Goal: Task Accomplishment & Management: Use online tool/utility

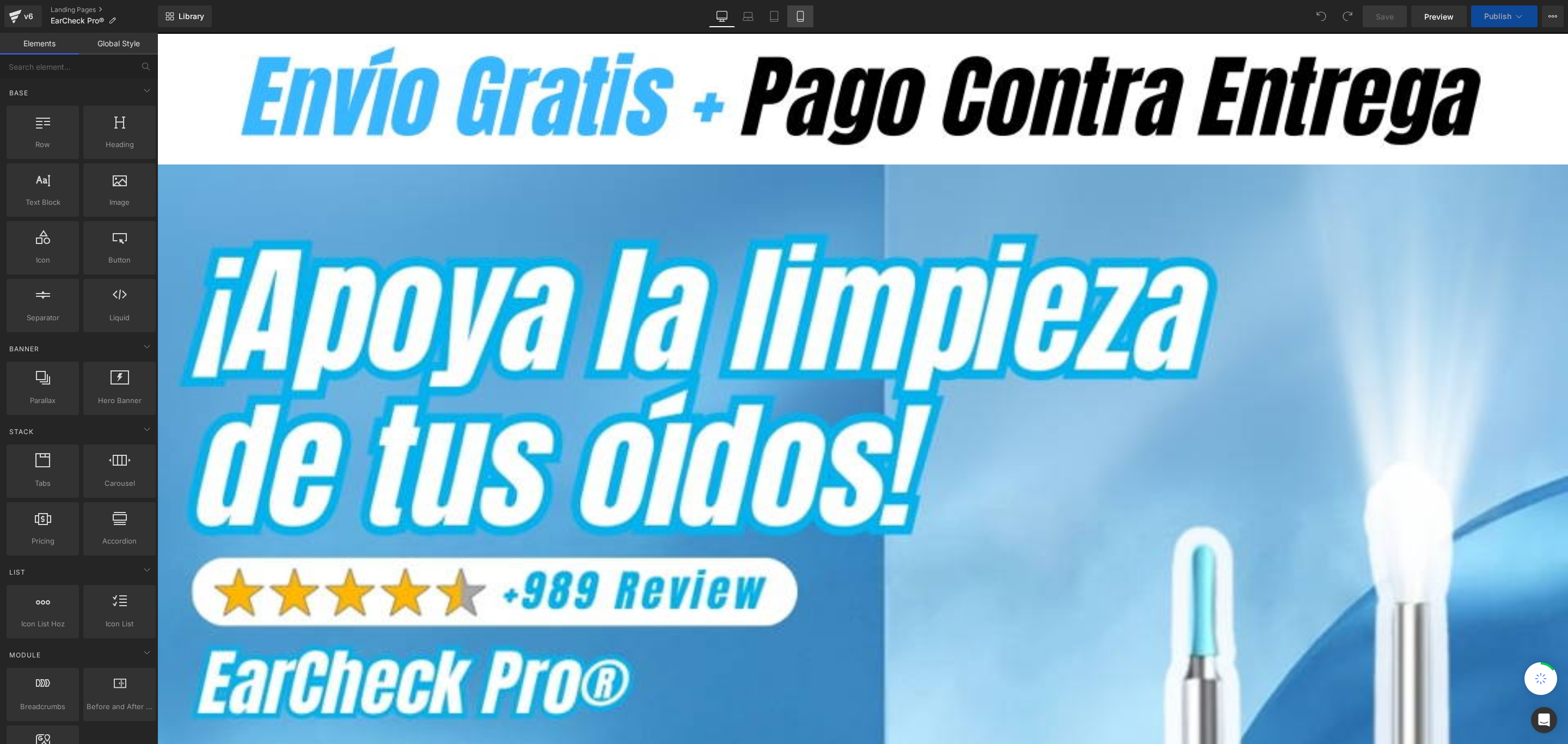
click at [799, 15] on icon at bounding box center [801, 17] width 11 height 11
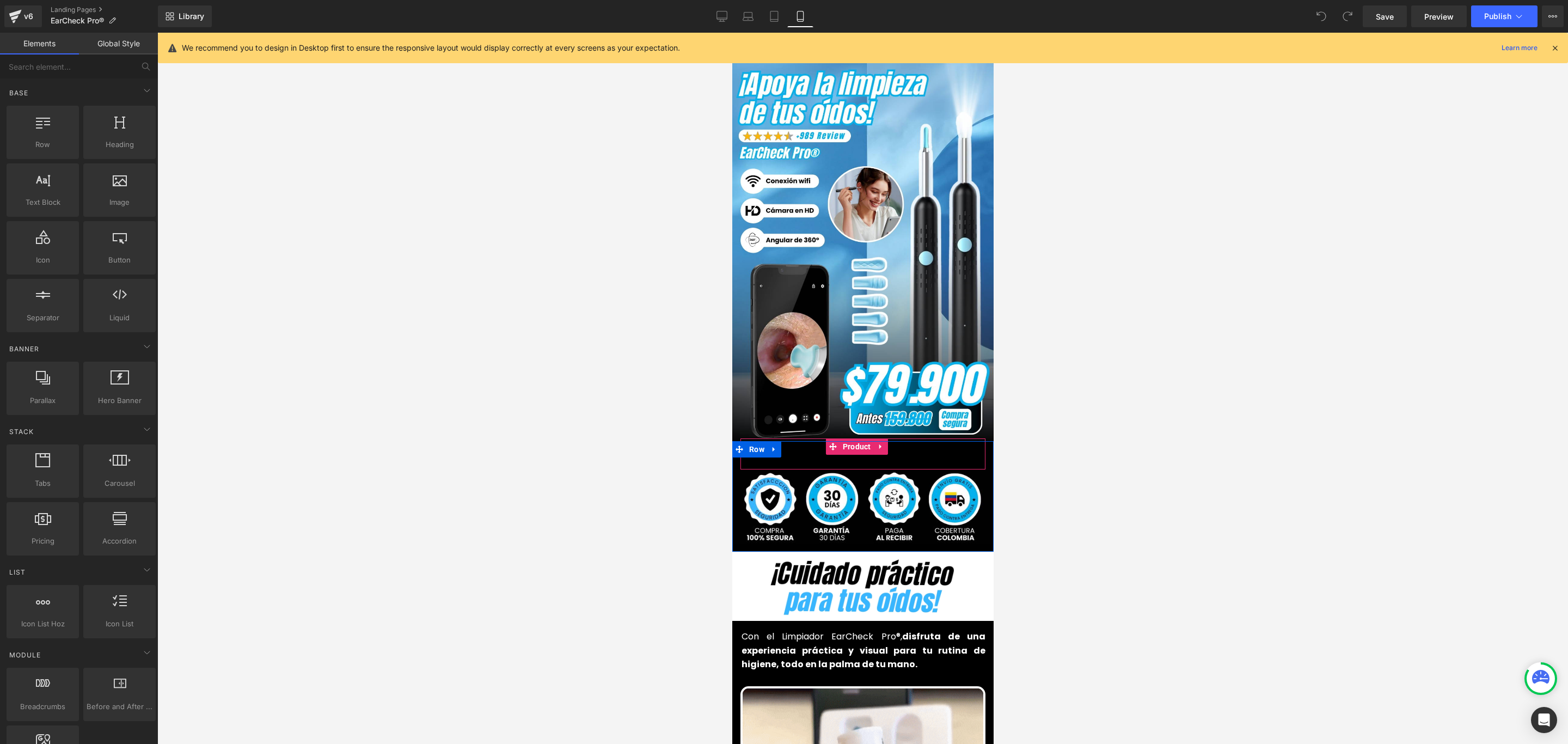
click at [851, 439] on div "Add To Cart (P) Cart Button Product" at bounding box center [862, 454] width 245 height 31
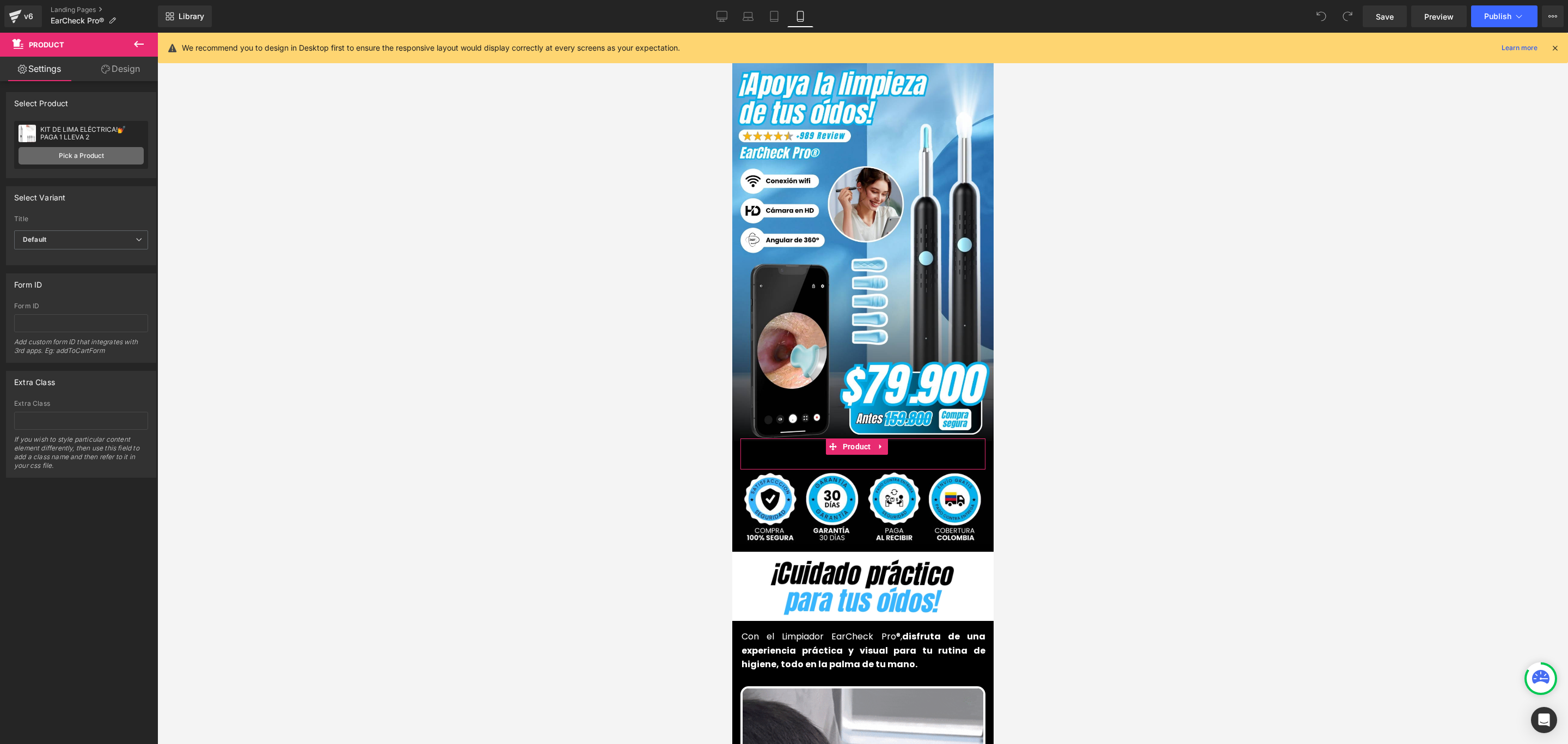
click at [77, 157] on link "Pick a Product" at bounding box center [81, 156] width 126 height 18
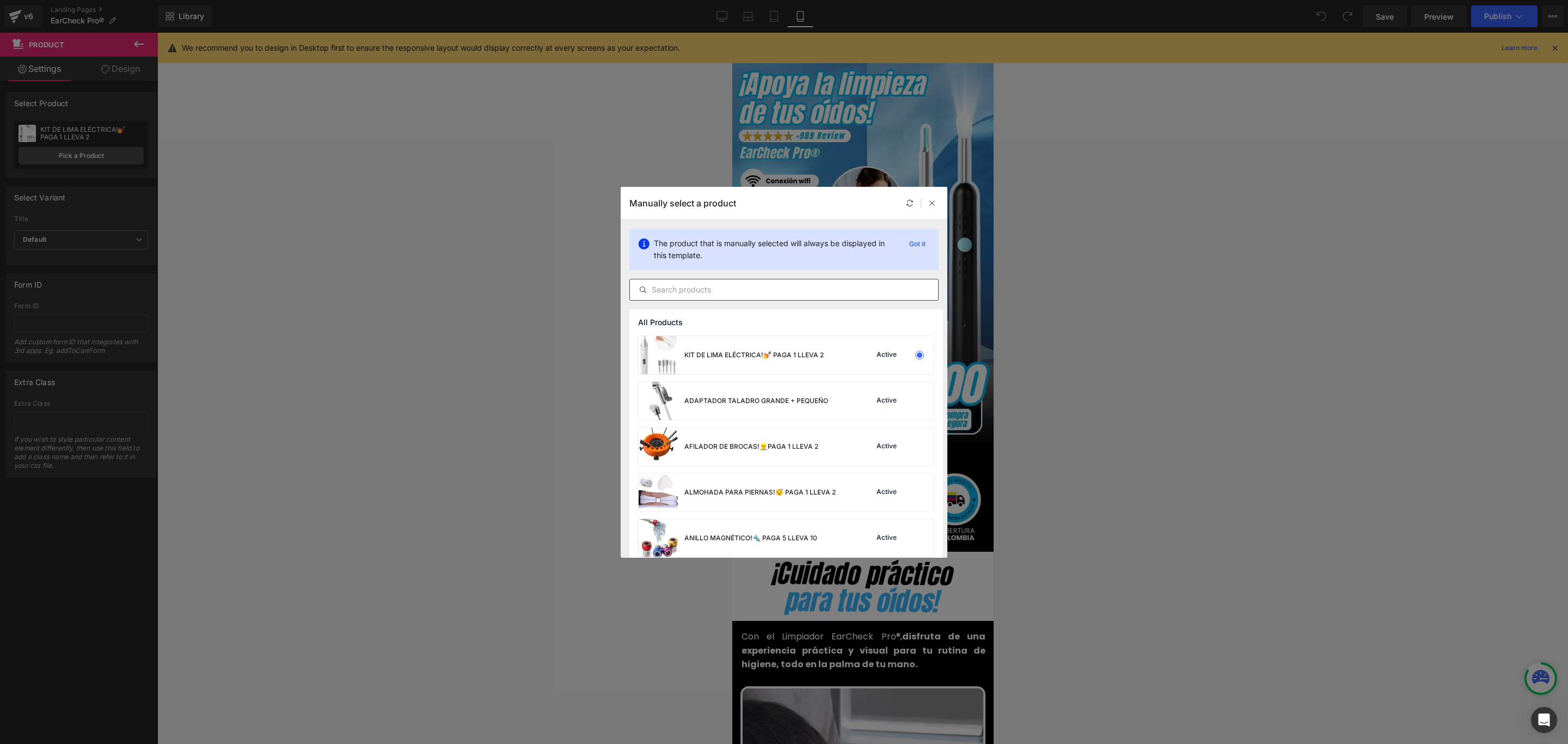
click at [774, 287] on input "text" at bounding box center [784, 290] width 308 height 13
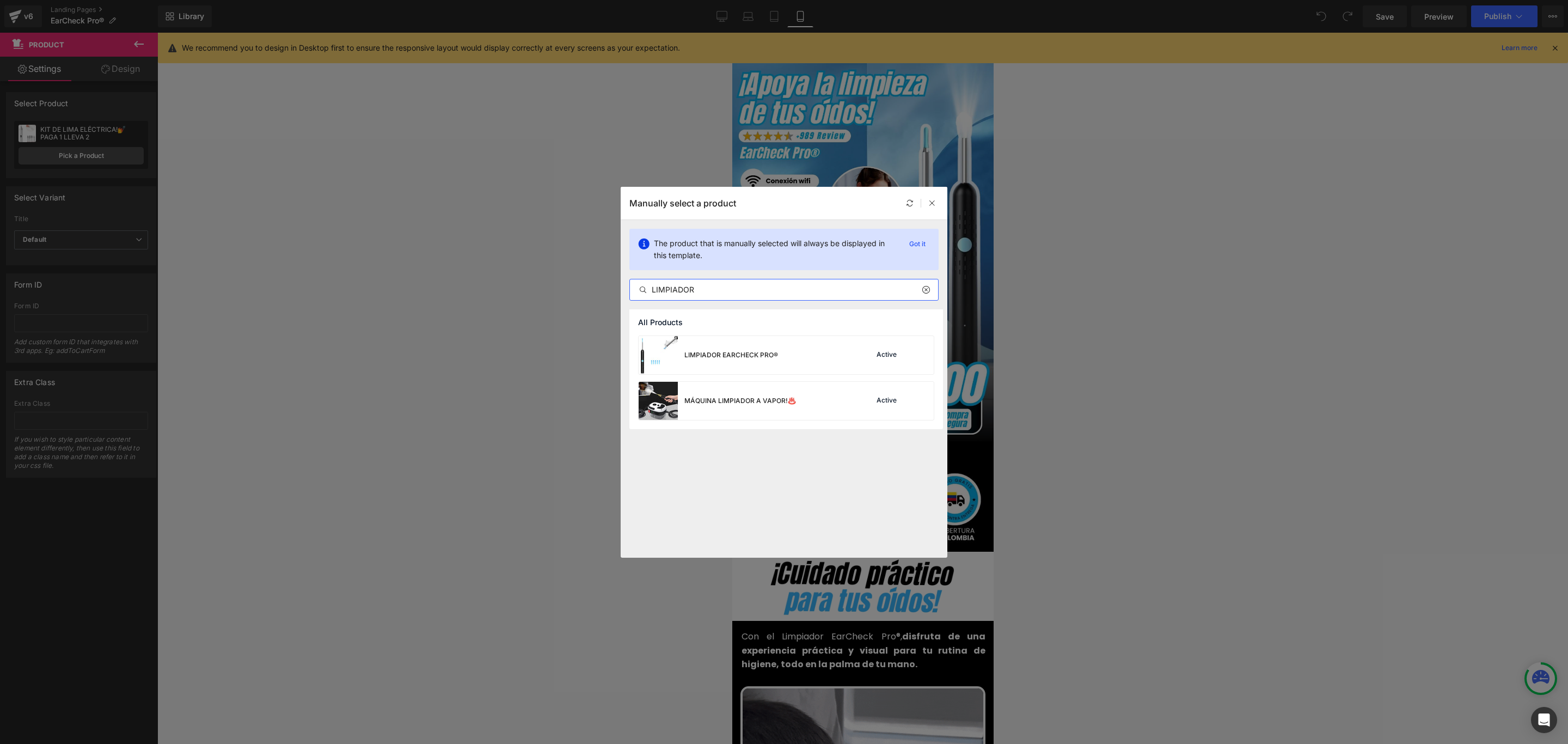
click at [714, 290] on input "LIMPIADOR" at bounding box center [784, 290] width 308 height 13
type input "LIMPIADOR"
click at [747, 353] on div "LIMPIADOR EARCHECK PRO®" at bounding box center [731, 355] width 93 height 10
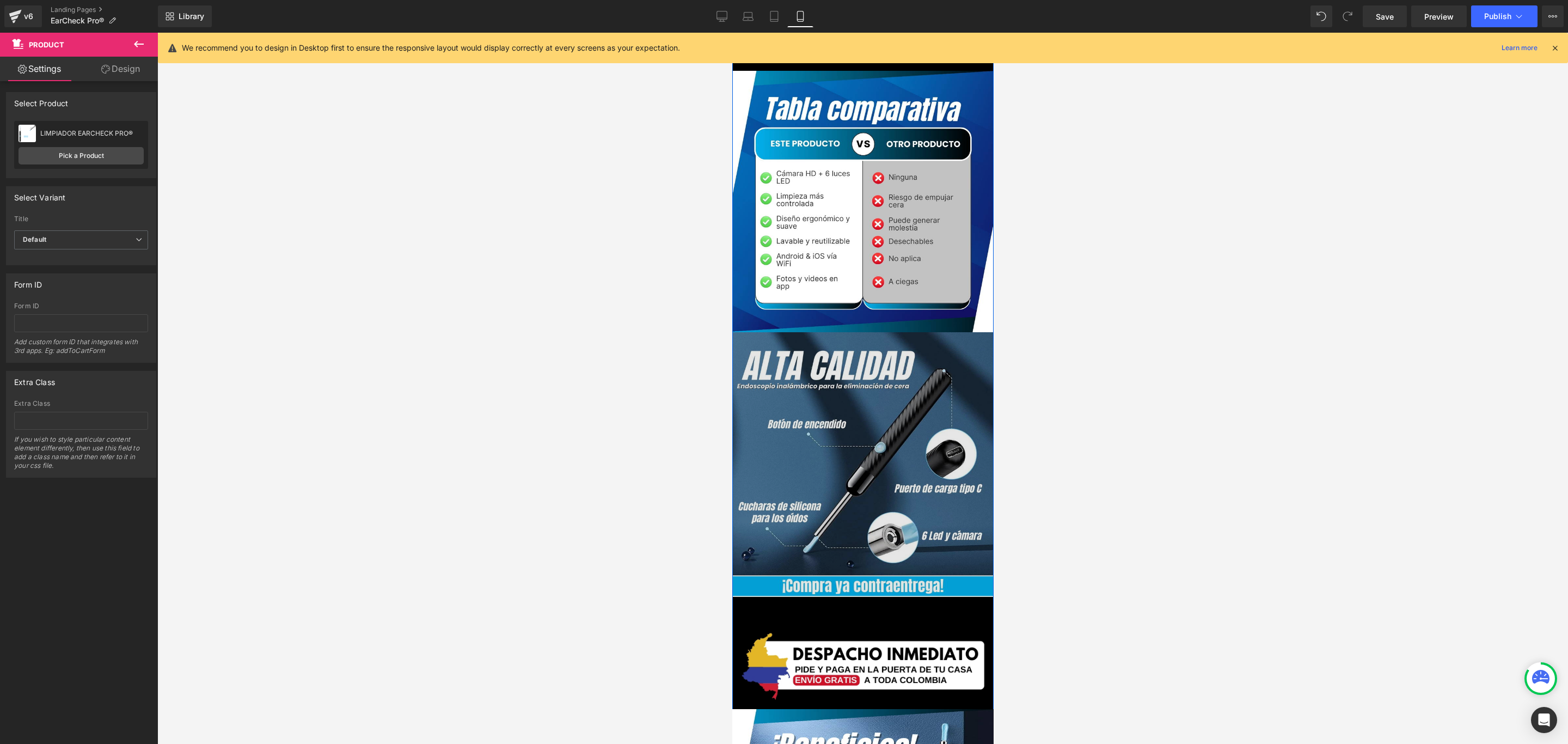
scroll to position [1470, 0]
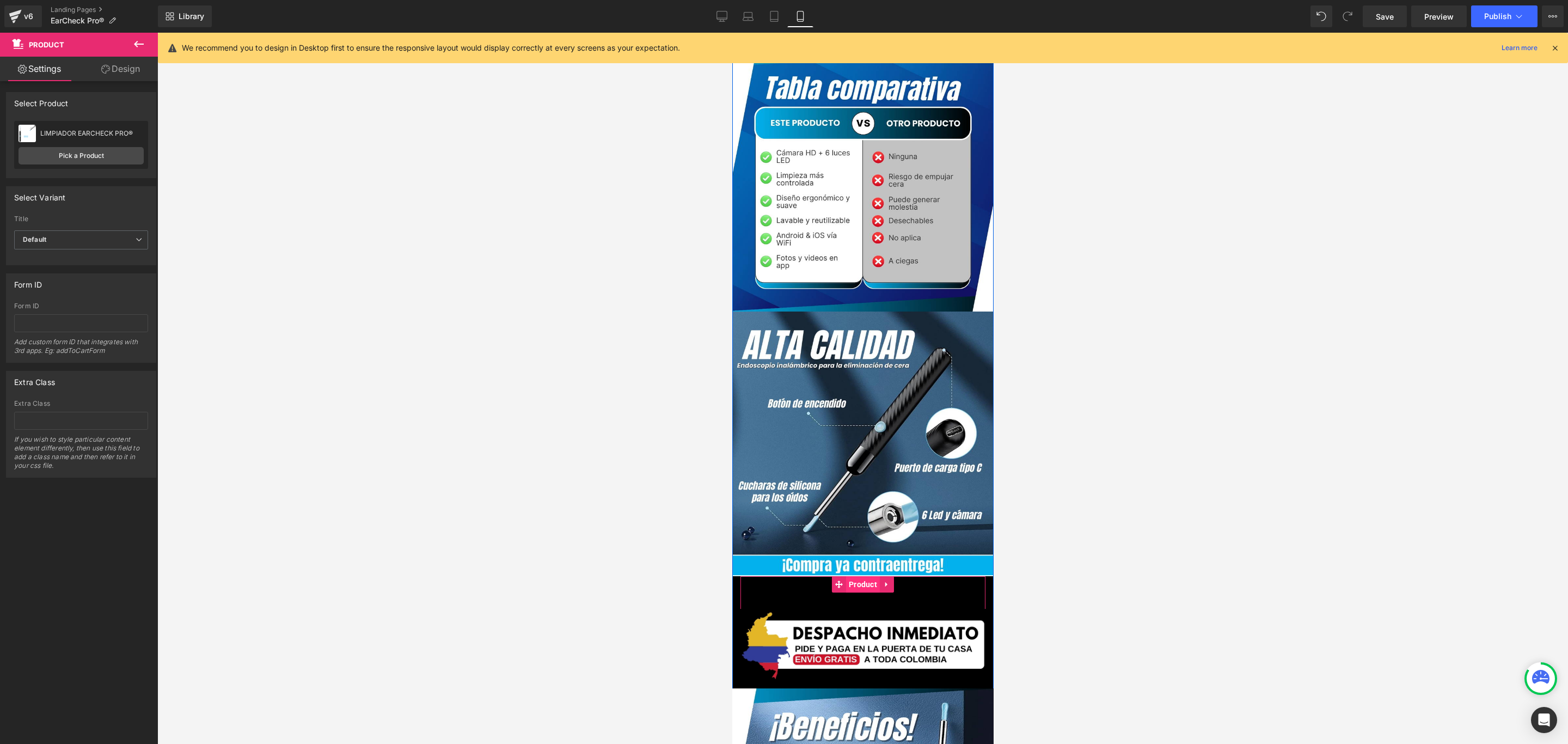
click at [852, 577] on span "Product" at bounding box center [863, 585] width 34 height 16
click at [80, 160] on link "Pick a Product" at bounding box center [81, 156] width 126 height 18
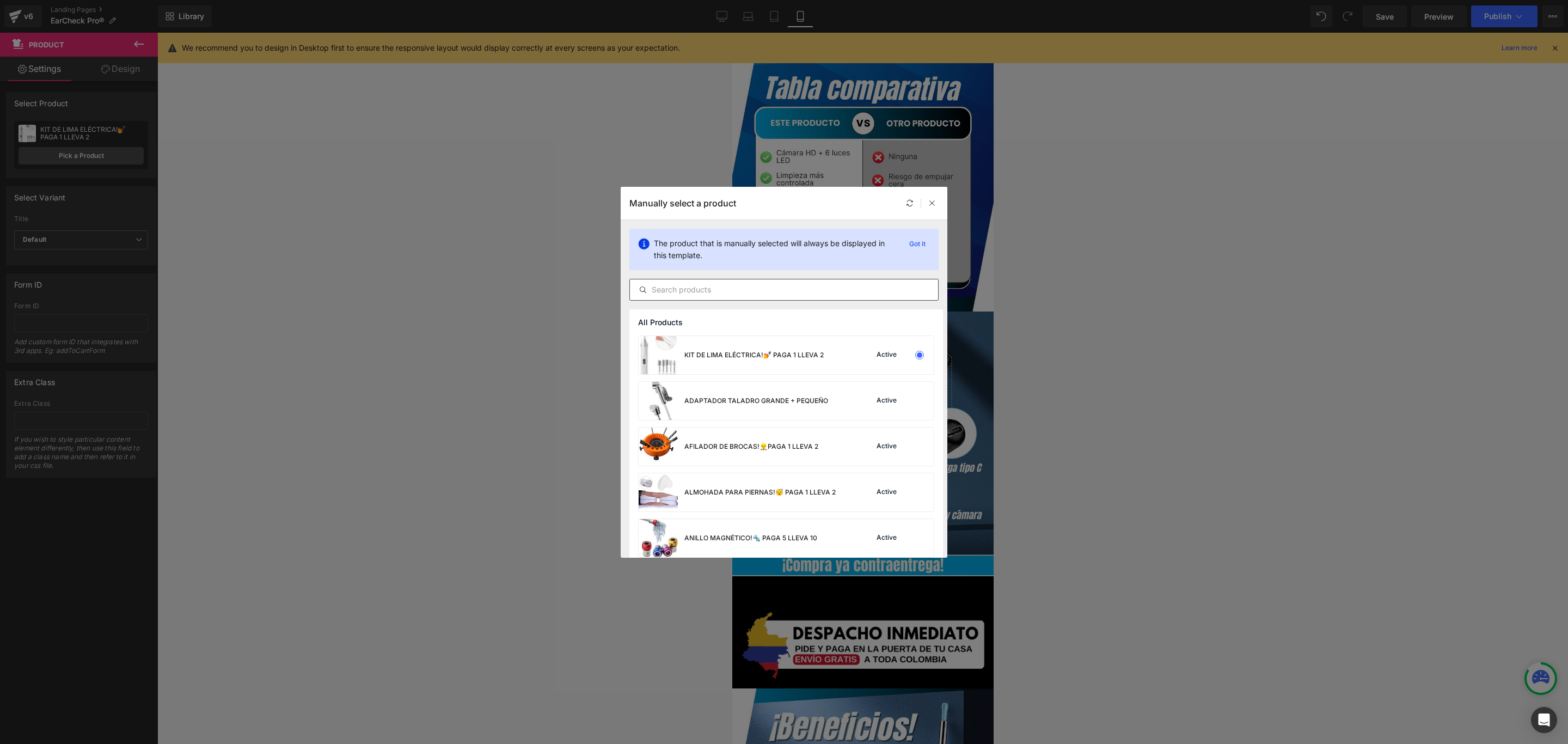
click at [765, 284] on input "text" at bounding box center [784, 290] width 308 height 13
paste input "LIMPIADOR"
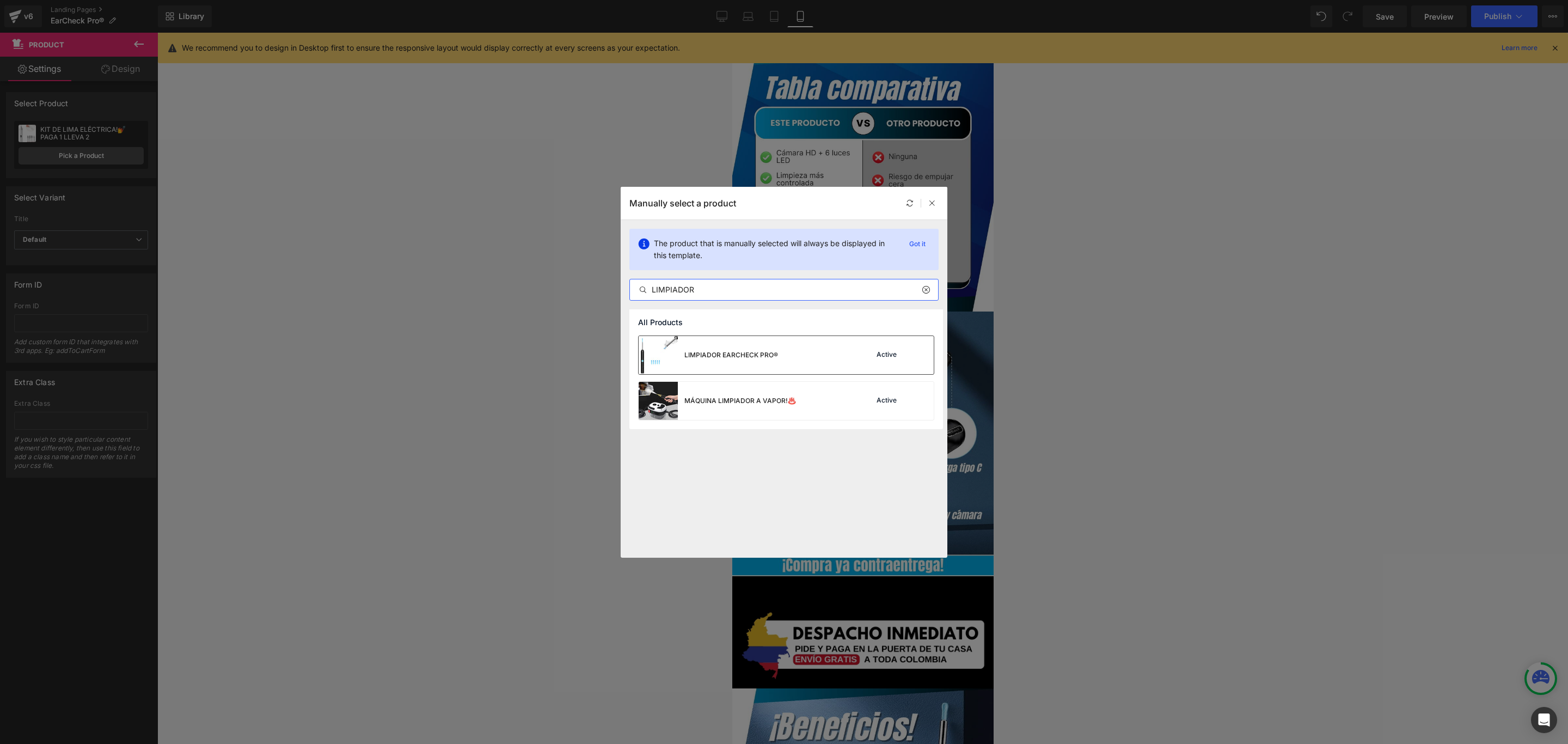
type input "LIMPIADOR"
click at [727, 350] on div "LIMPIADOR EARCHECK PRO®" at bounding box center [731, 355] width 93 height 10
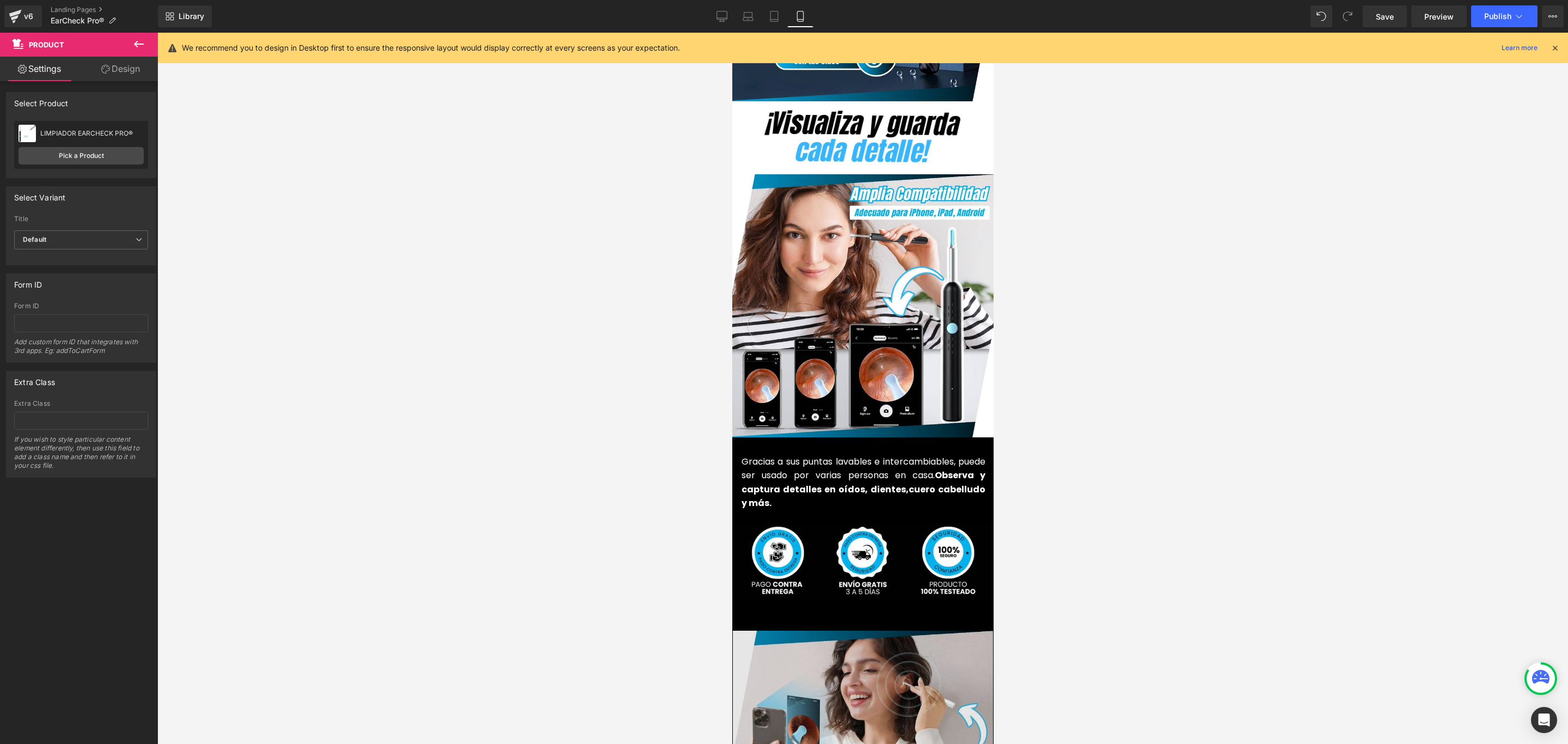
scroll to position [2451, 0]
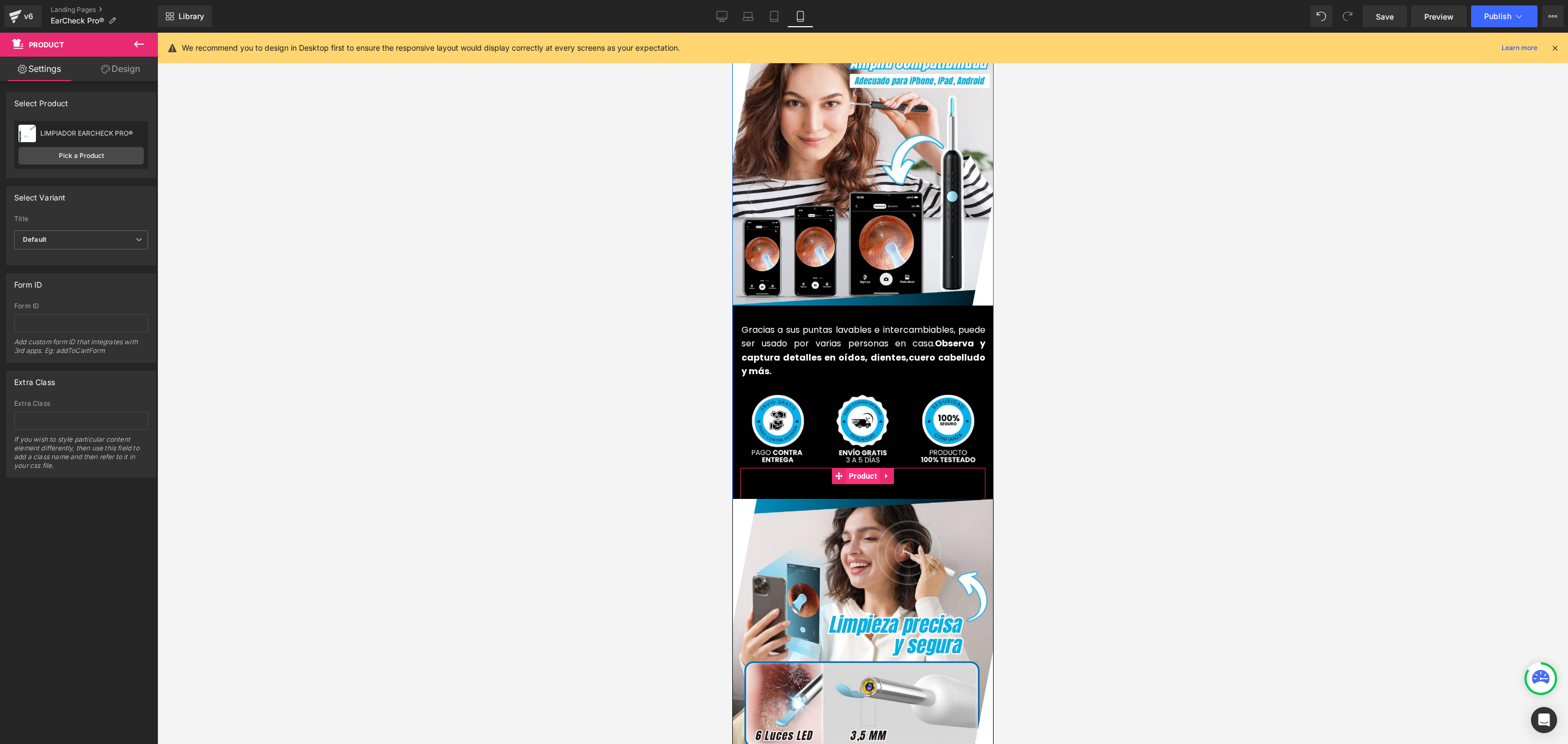
click at [864, 468] on span "Product" at bounding box center [863, 476] width 34 height 16
click at [100, 154] on link "Pick a Product" at bounding box center [81, 156] width 126 height 18
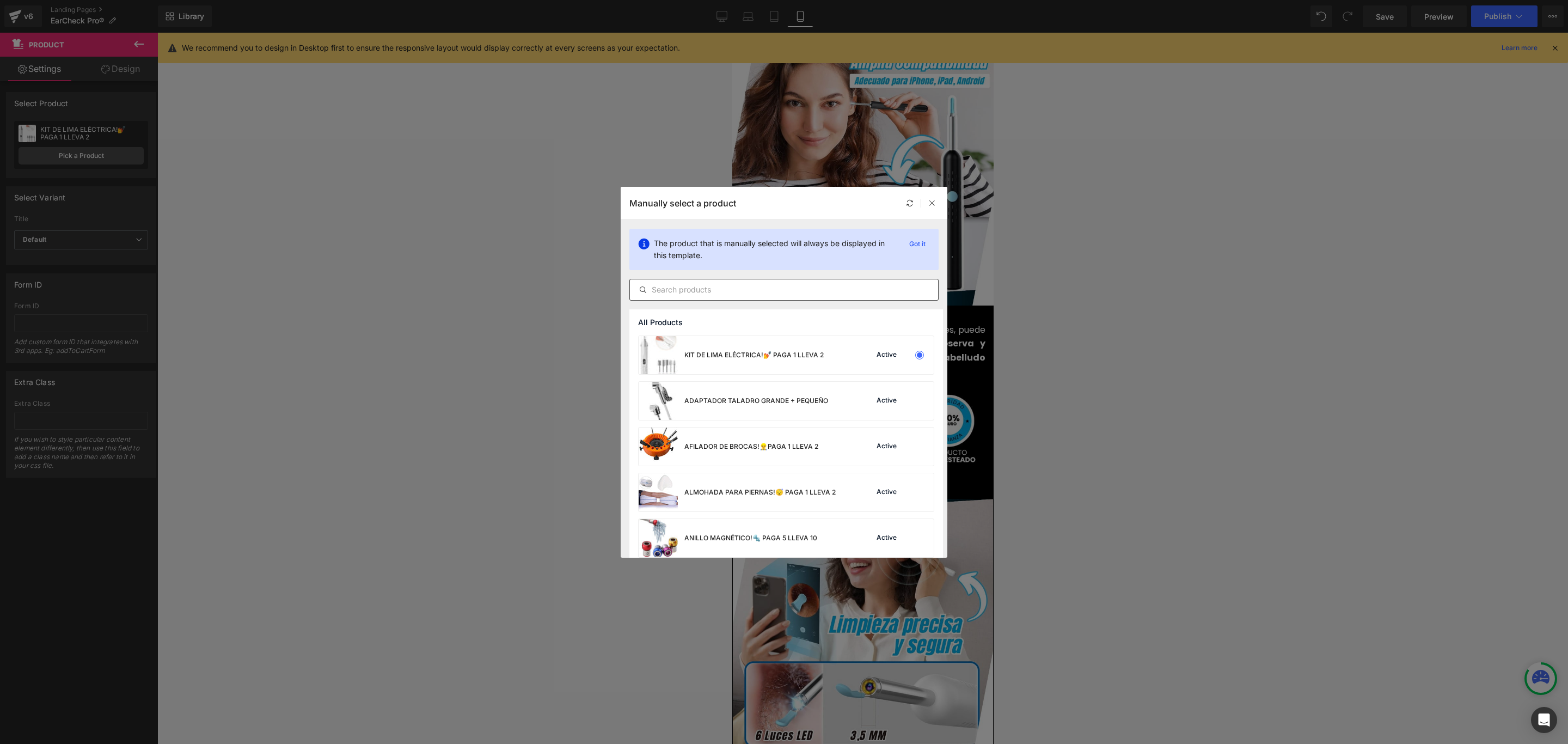
click at [758, 291] on input "text" at bounding box center [784, 290] width 308 height 13
paste input "LIMPIADOR"
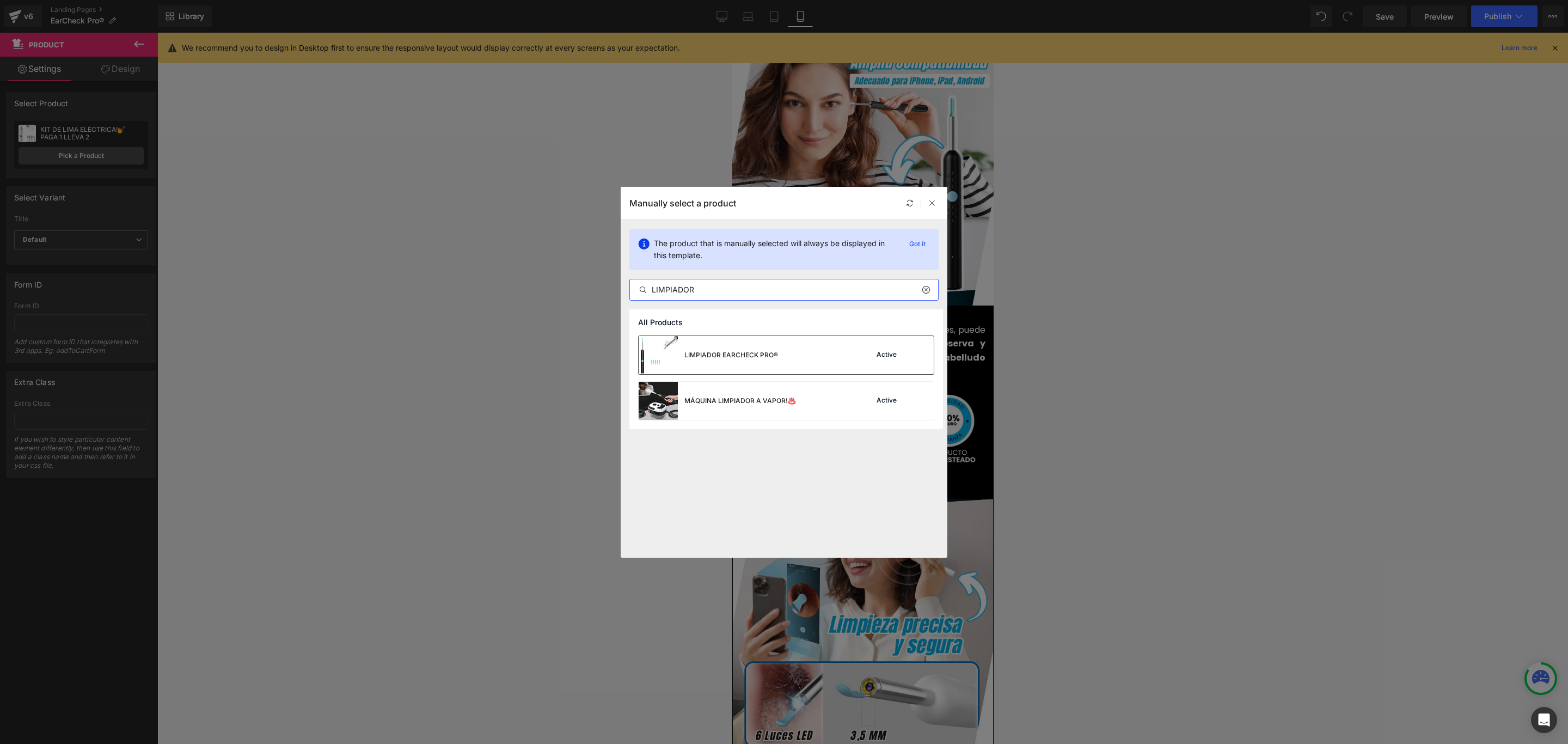
type input "LIMPIADOR"
click at [733, 357] on div "LIMPIADOR EARCHECK PRO®" at bounding box center [731, 355] width 93 height 10
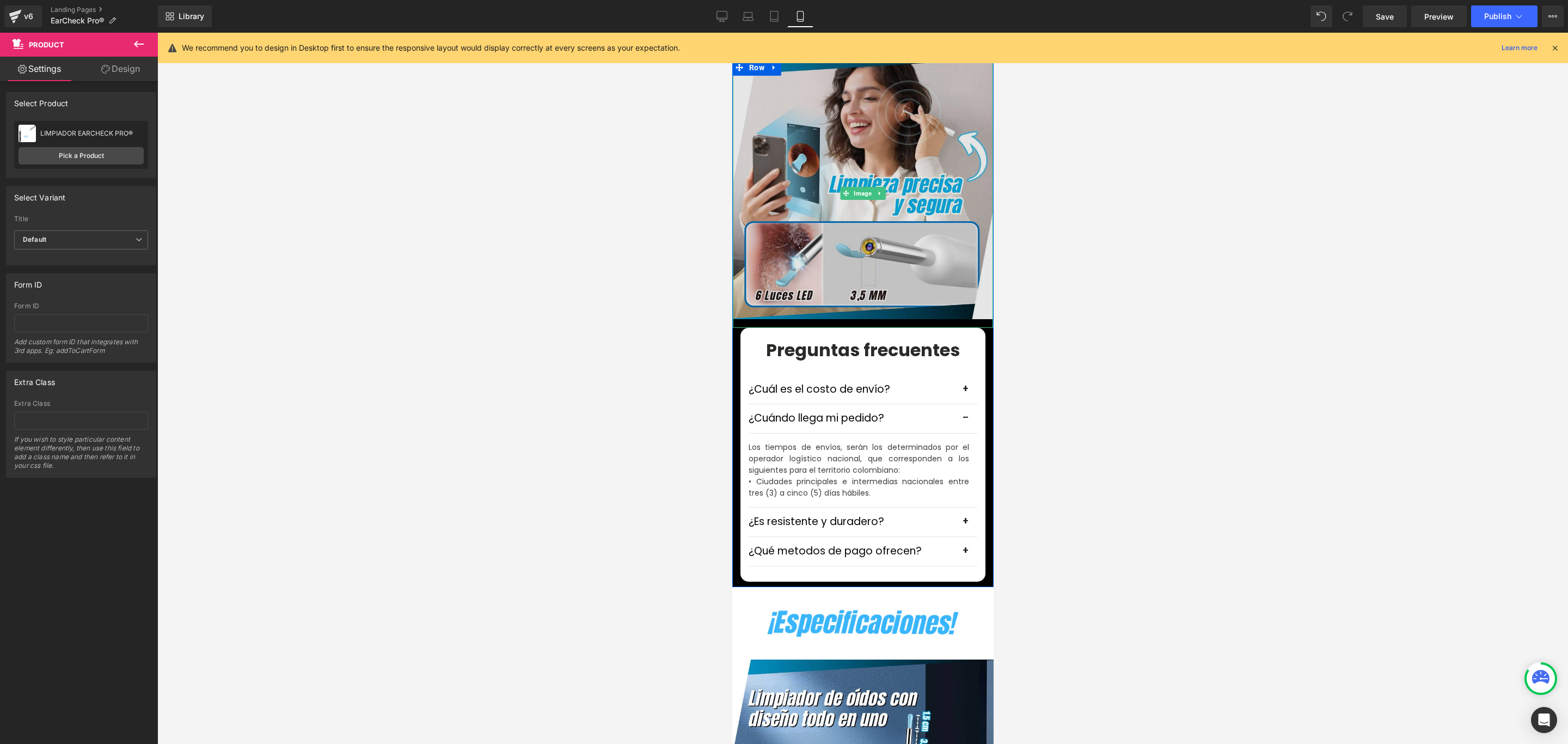
scroll to position [3023, 0]
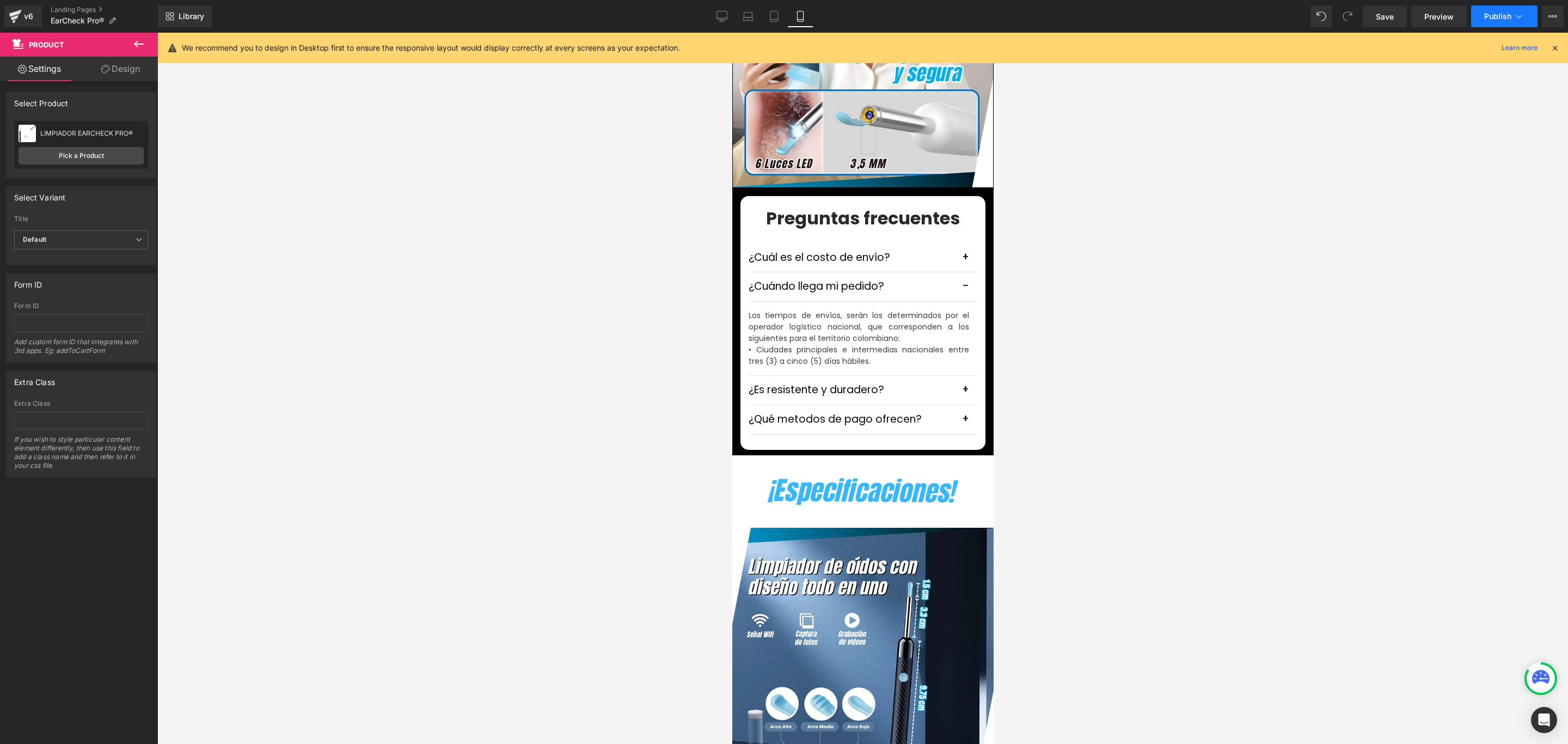
drag, startPoint x: 1512, startPoint y: 14, endPoint x: 1510, endPoint y: 22, distance: 8.2
click at [1510, 22] on button "Publish" at bounding box center [1504, 16] width 67 height 22
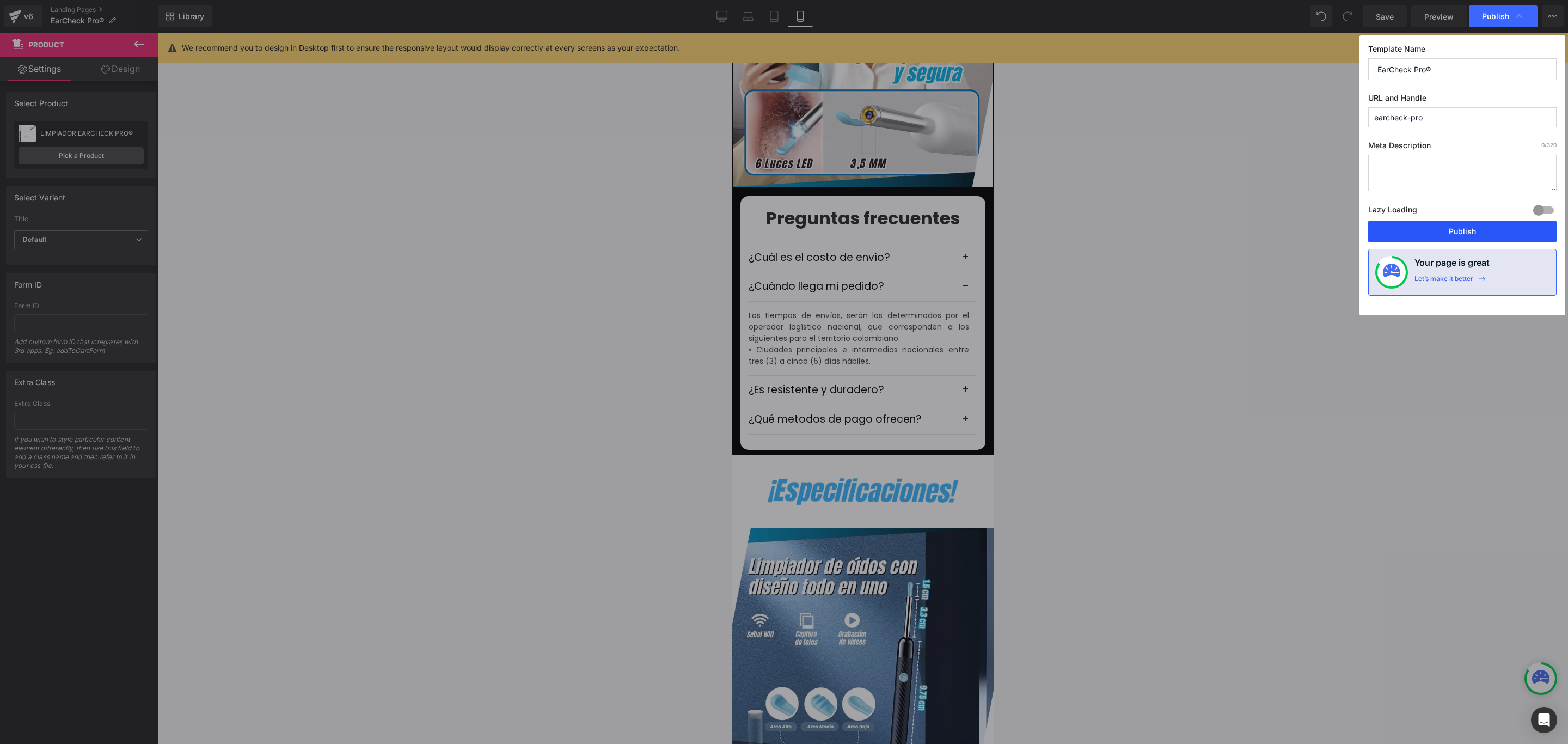
click at [1469, 229] on button "Publish" at bounding box center [1463, 231] width 188 height 22
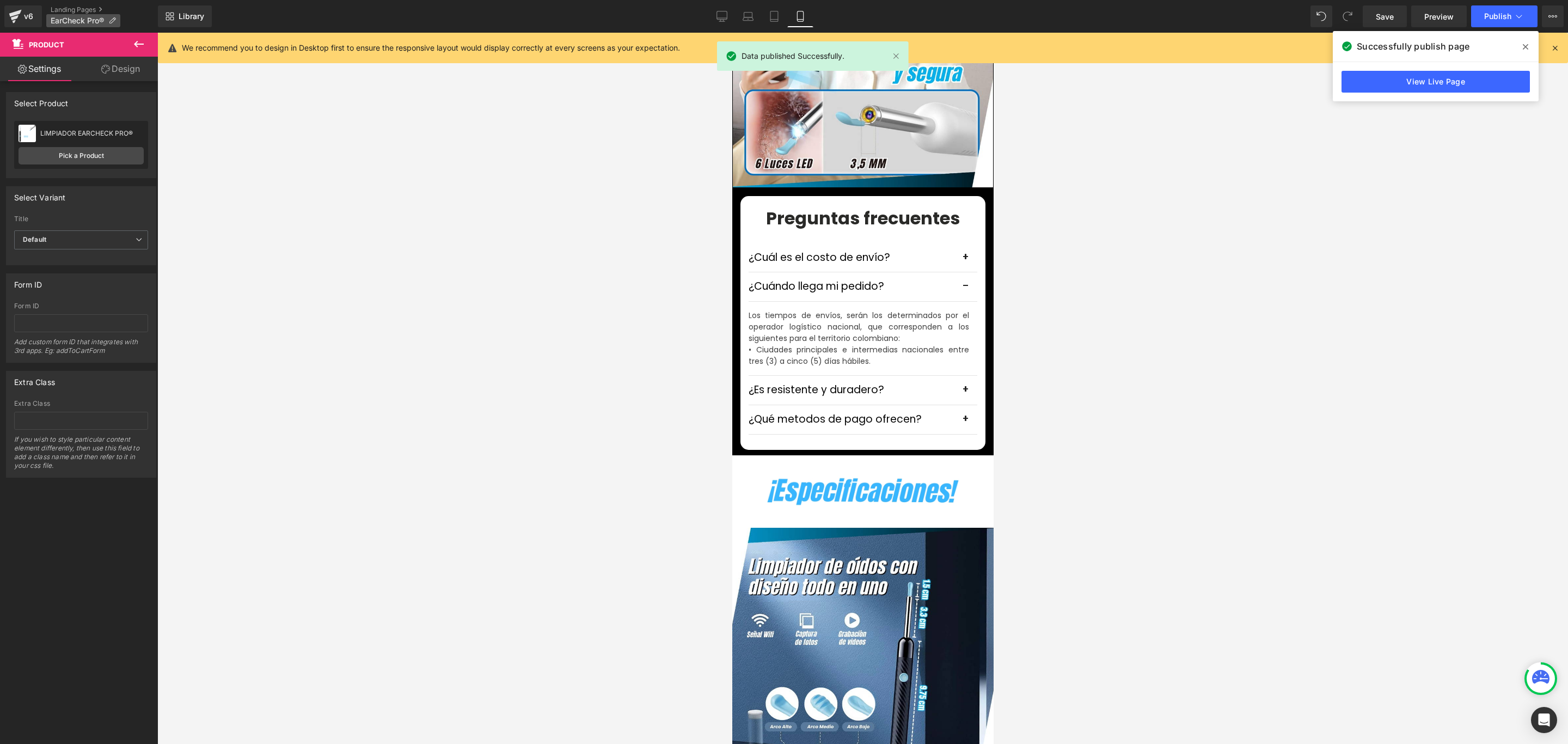
click at [114, 19] on icon at bounding box center [112, 20] width 7 height 7
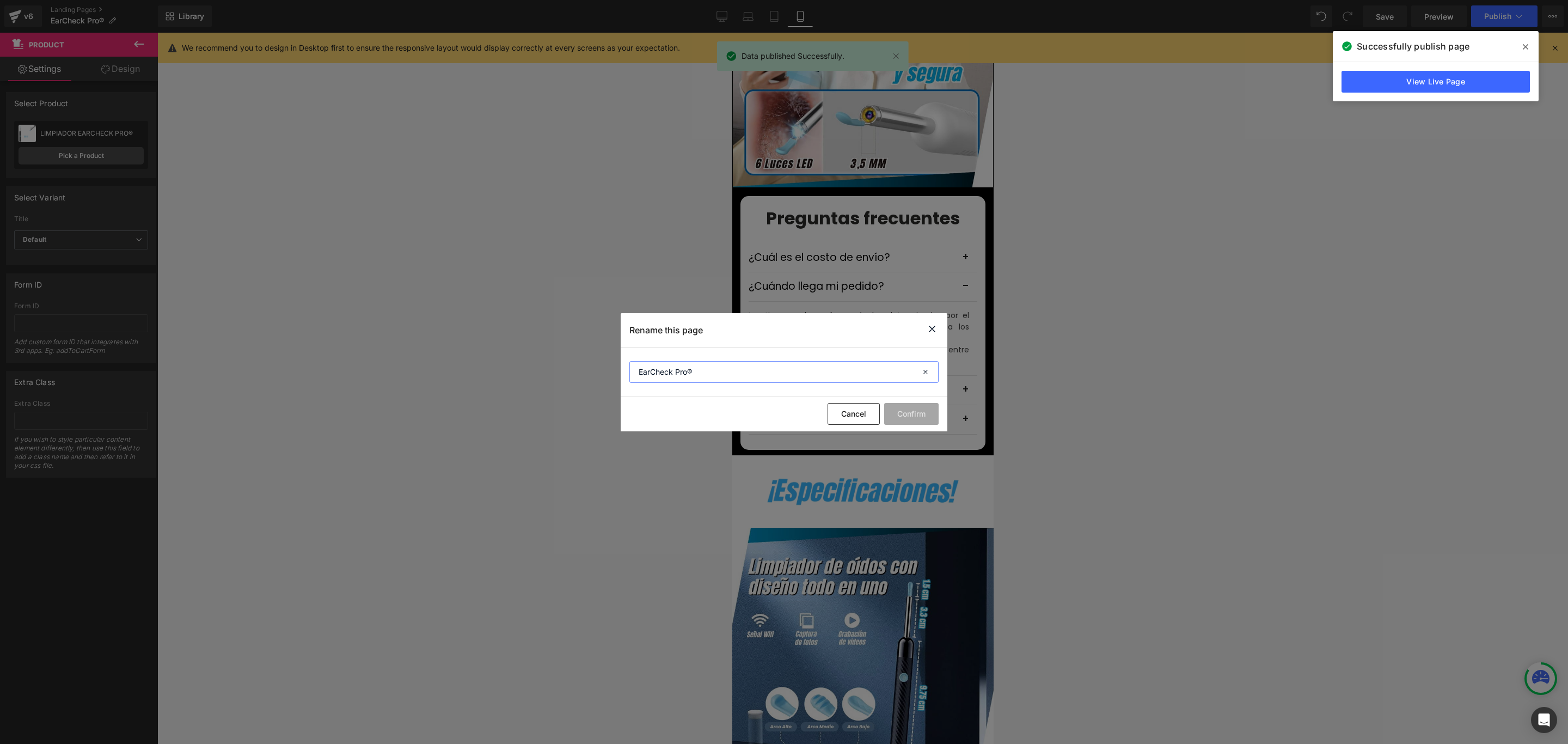
click at [635, 365] on input "EarCheck Pro®" at bounding box center [784, 371] width 309 height 22
type input "Limpiador EarCheck Pro®"
click at [914, 415] on button "Confirm" at bounding box center [912, 414] width 55 height 22
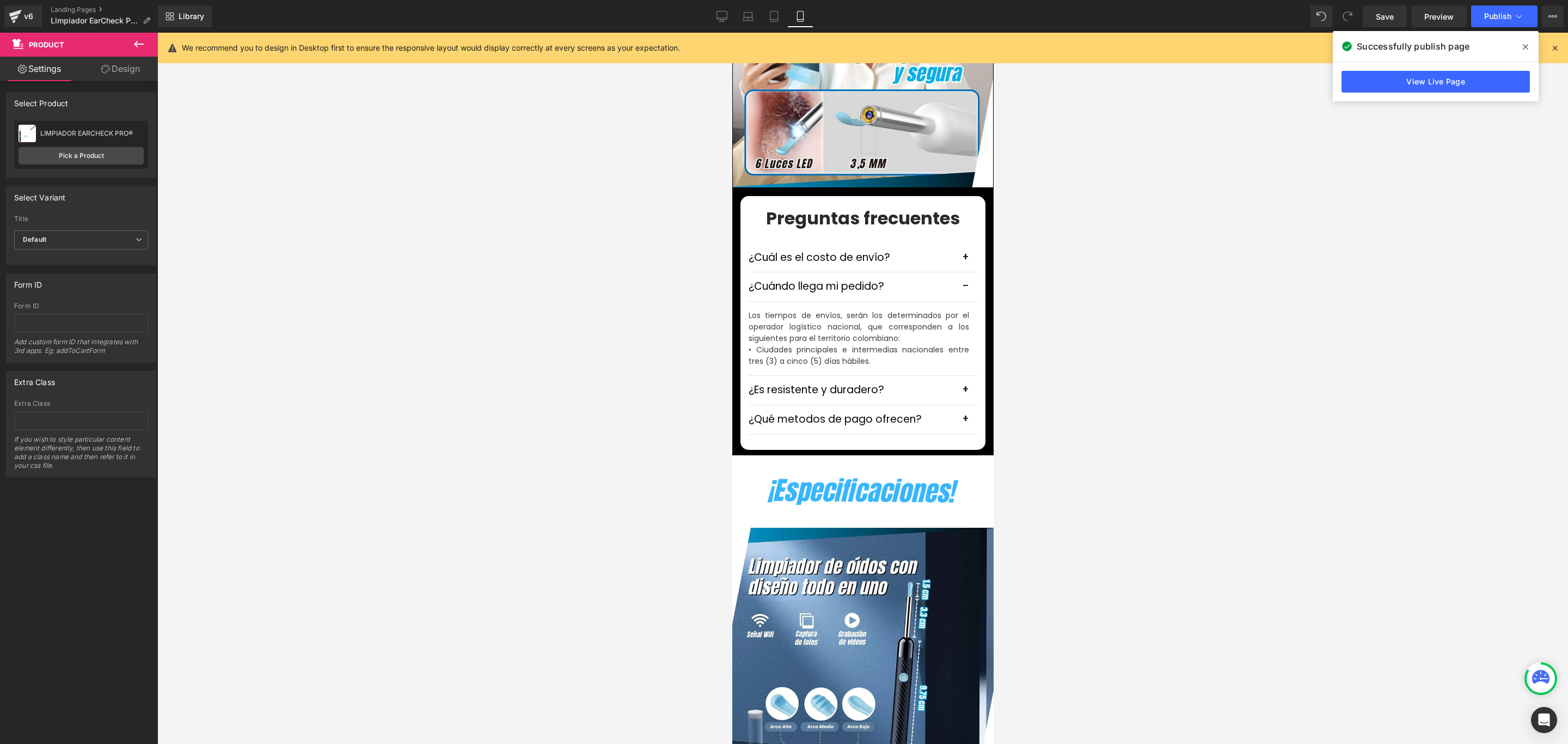
click at [1527, 48] on icon at bounding box center [1525, 47] width 6 height 9
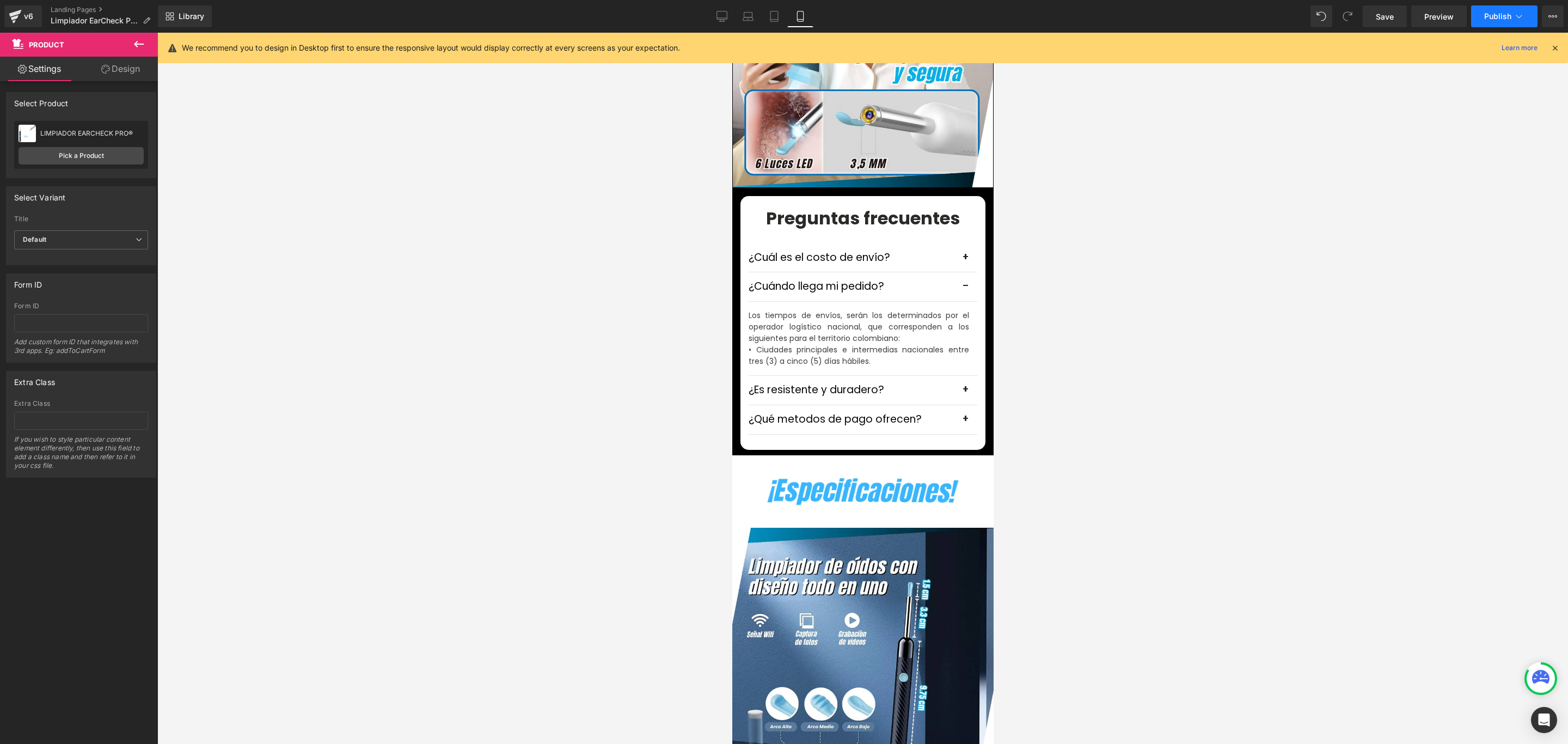
click at [1492, 15] on span "Publish" at bounding box center [1498, 16] width 27 height 9
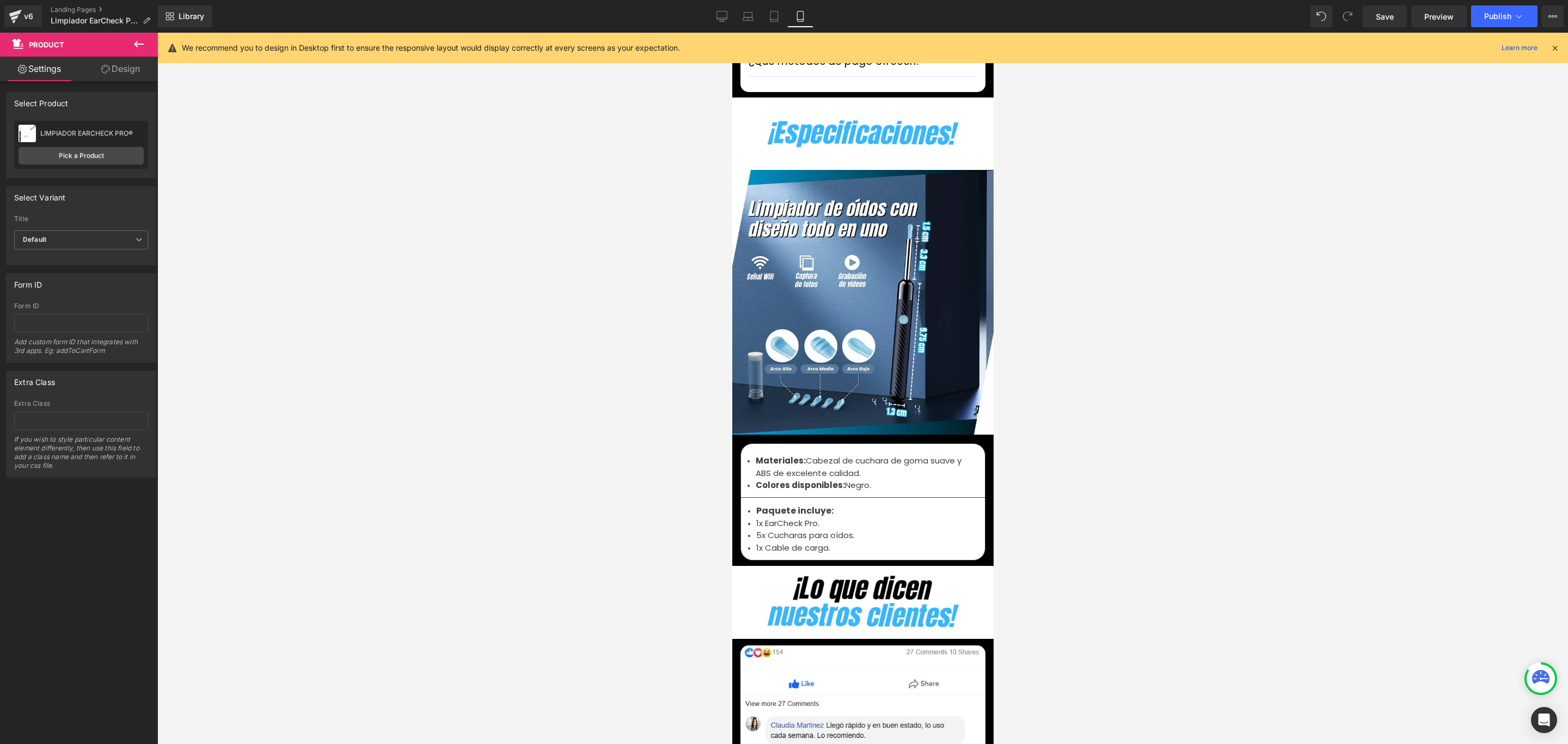
scroll to position [3513, 0]
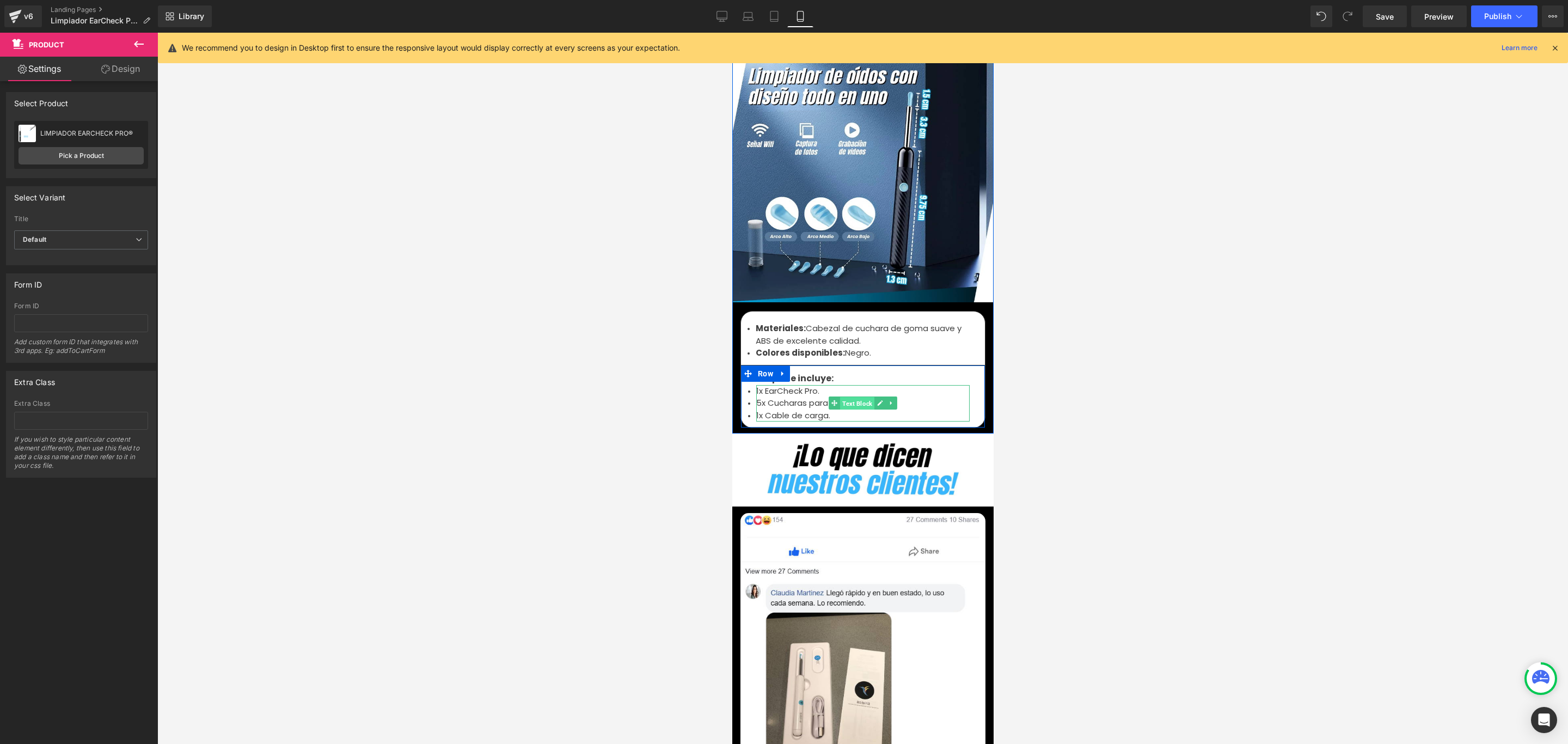
click at [840, 397] on span "Text Block" at bounding box center [856, 403] width 35 height 13
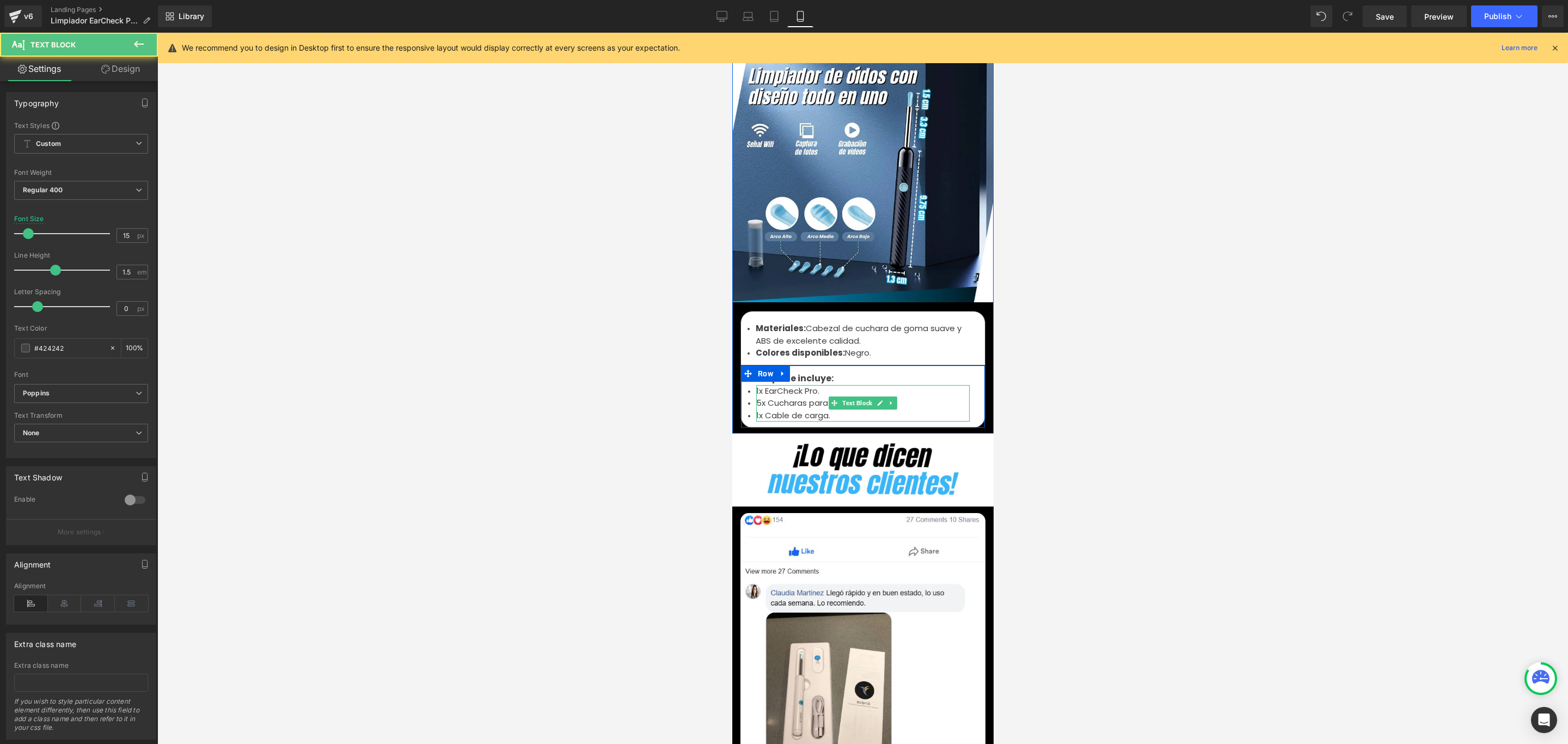
drag, startPoint x: 780, startPoint y: 366, endPoint x: 795, endPoint y: 365, distance: 15.0
click at [780, 385] on li "1x EarCheck Pro." at bounding box center [862, 391] width 213 height 13
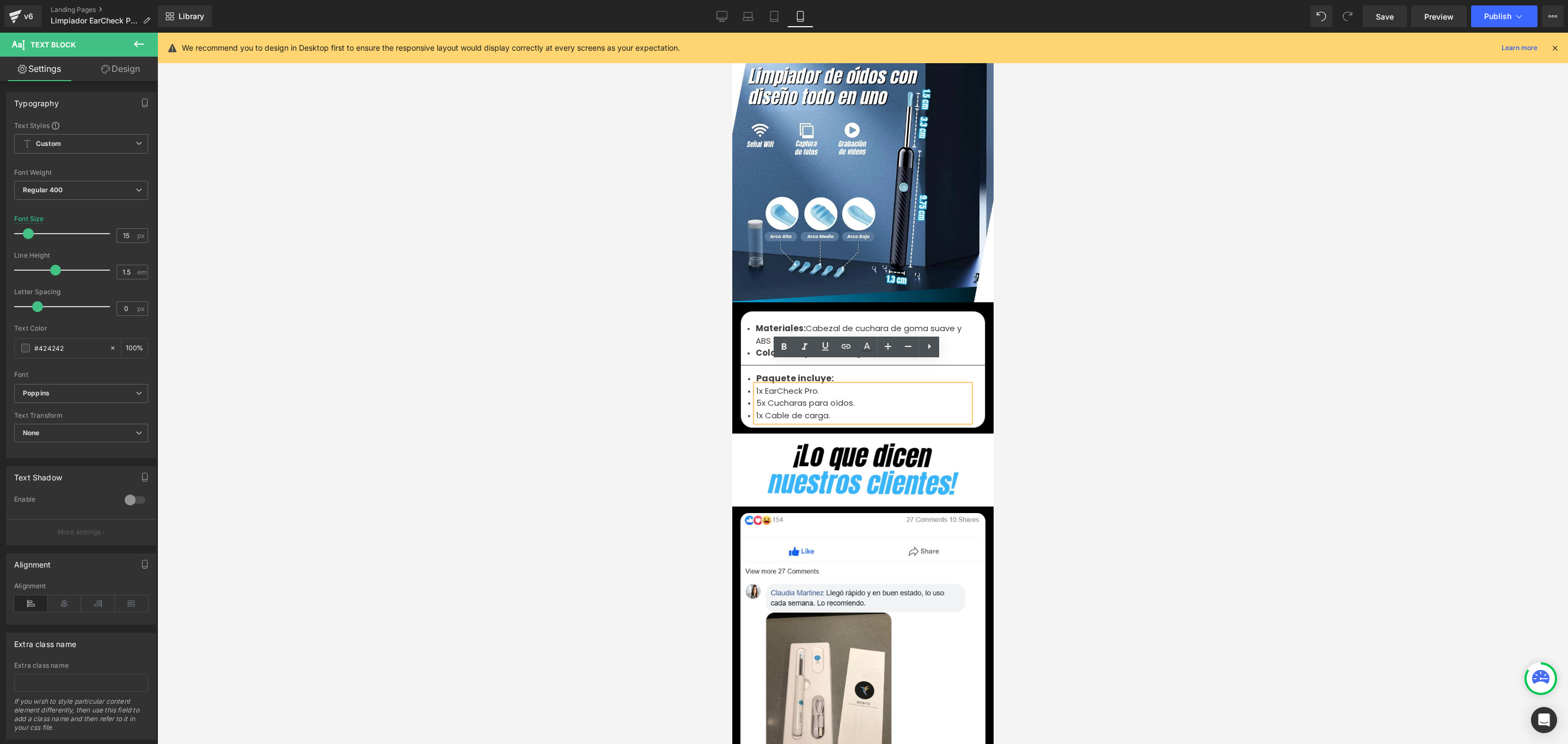
click at [811, 385] on li "1x EarCheck Pro." at bounding box center [862, 391] width 213 height 13
paste div
click at [760, 385] on li "1x EarCheck Pro®." at bounding box center [862, 391] width 213 height 13
click at [1504, 8] on button "Publish" at bounding box center [1504, 16] width 67 height 22
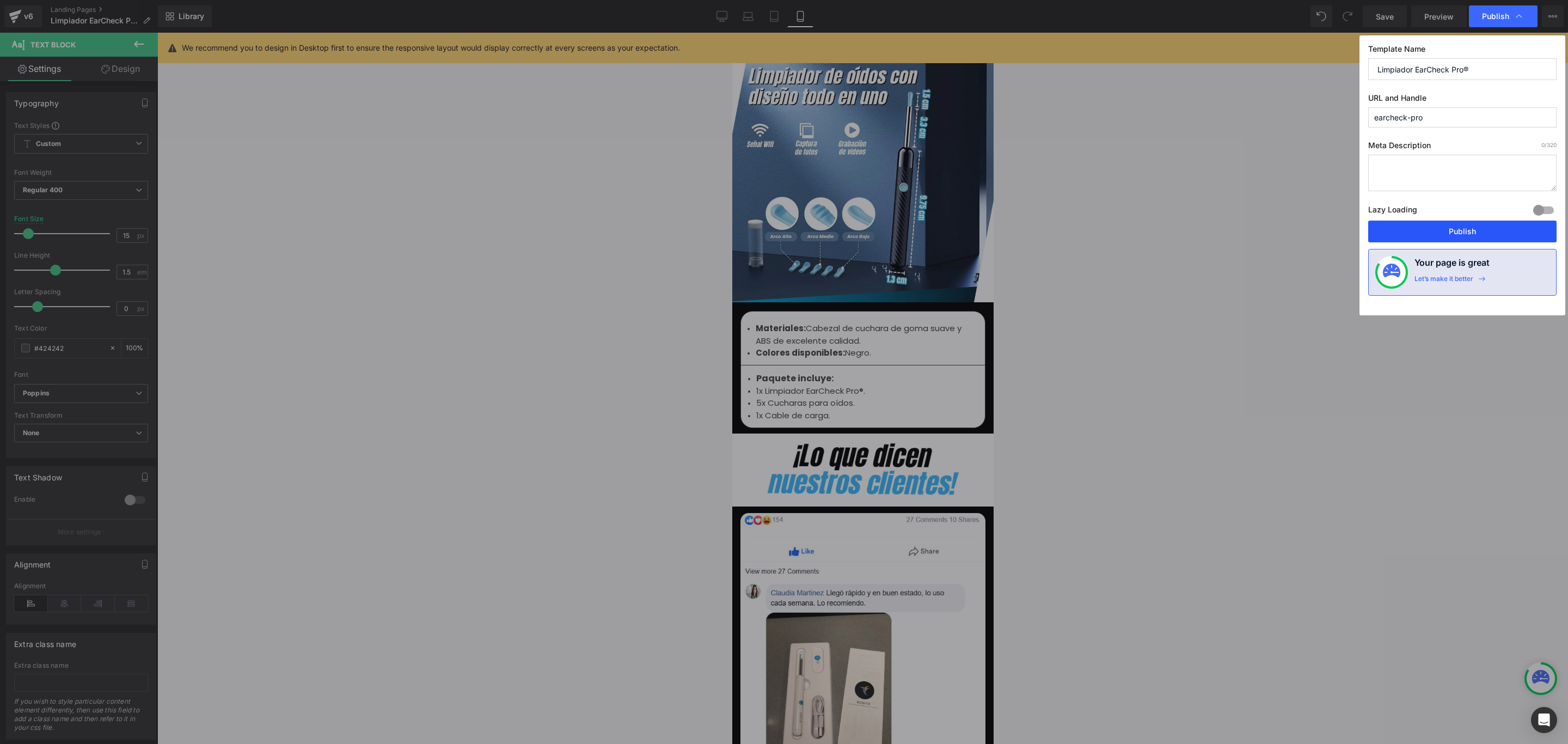
click at [1456, 233] on button "Publish" at bounding box center [1463, 231] width 188 height 22
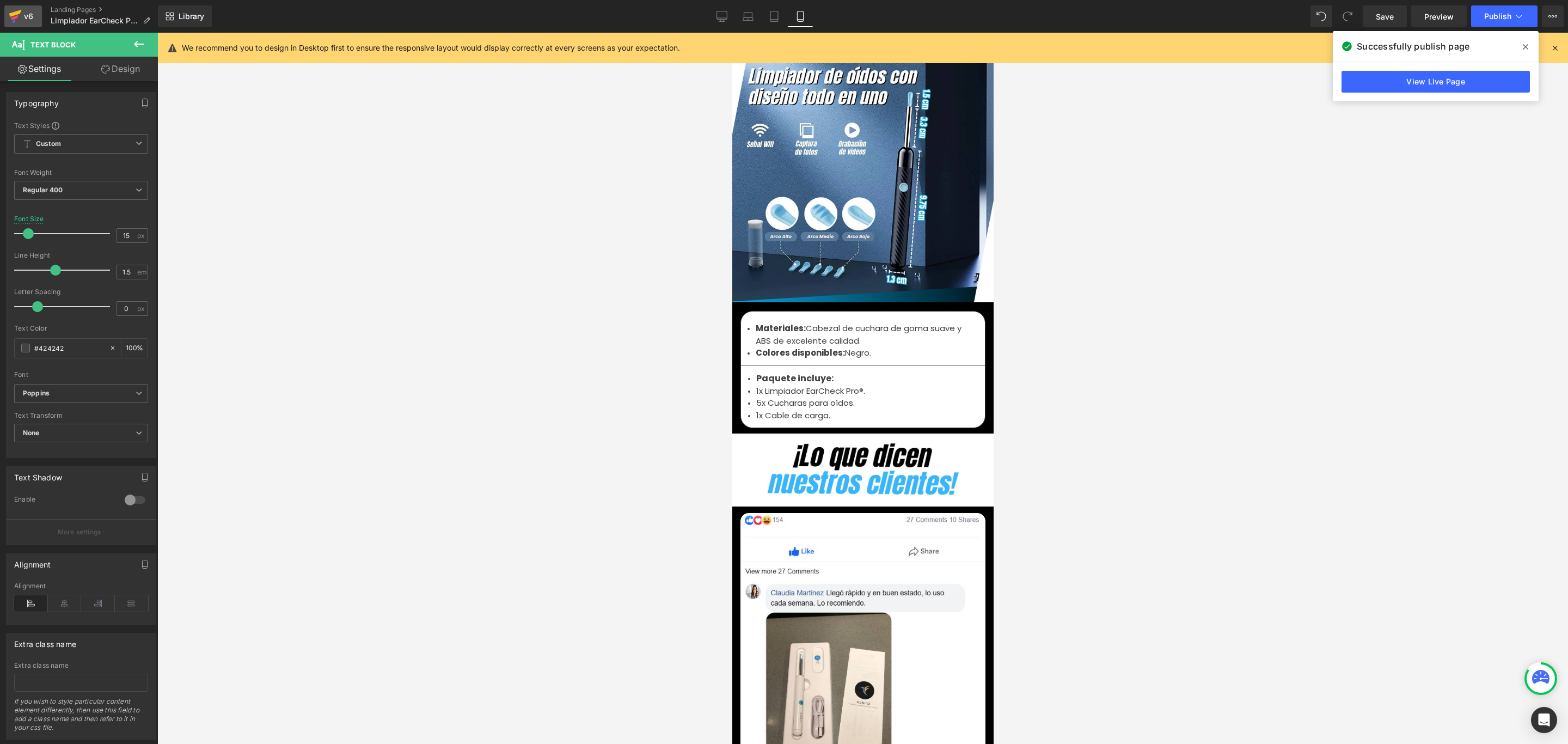
click at [23, 14] on div "v6" at bounding box center [28, 16] width 14 height 14
